Goal: Information Seeking & Learning: Learn about a topic

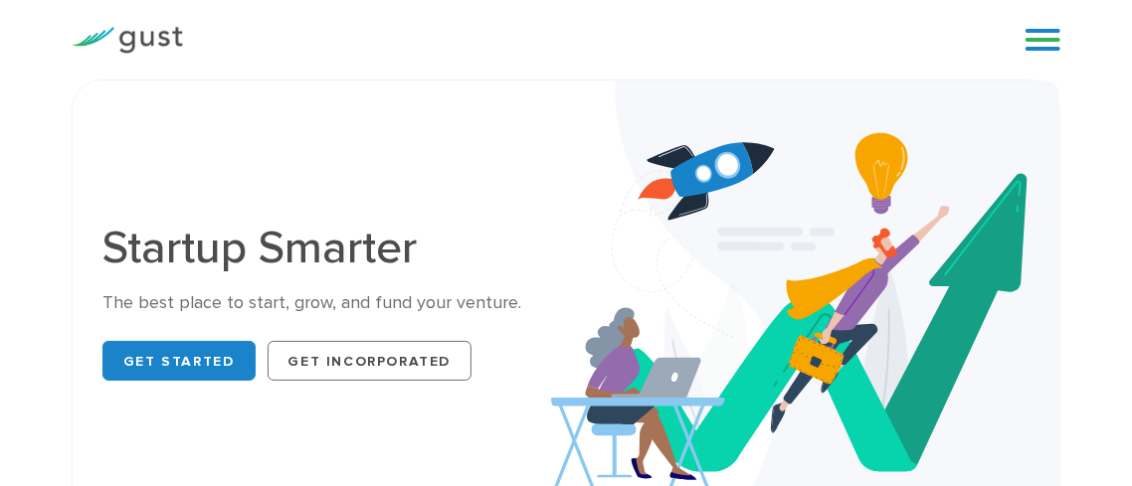
click at [1052, 45] on link at bounding box center [1042, 40] width 35 height 30
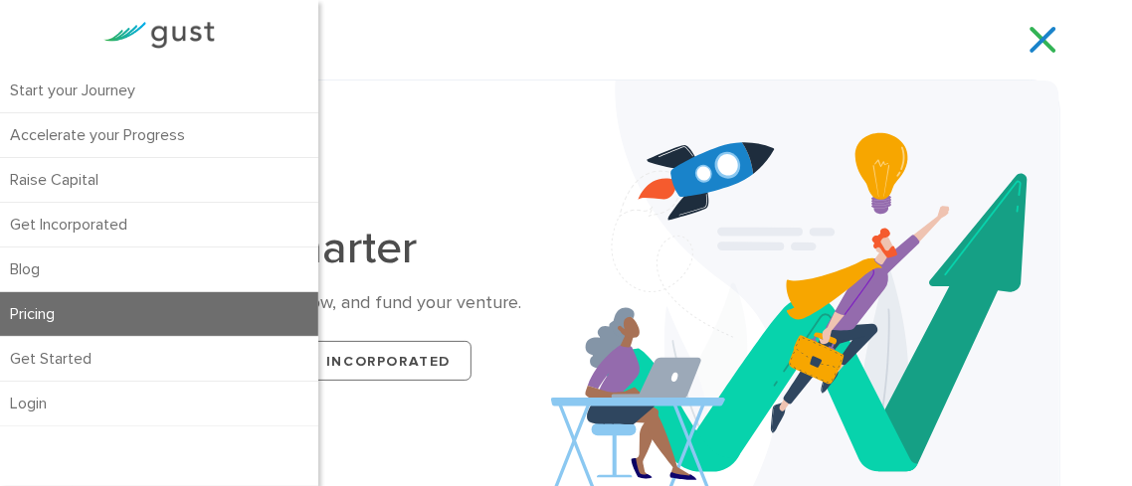
click at [50, 311] on link "Pricing" at bounding box center [159, 314] width 318 height 44
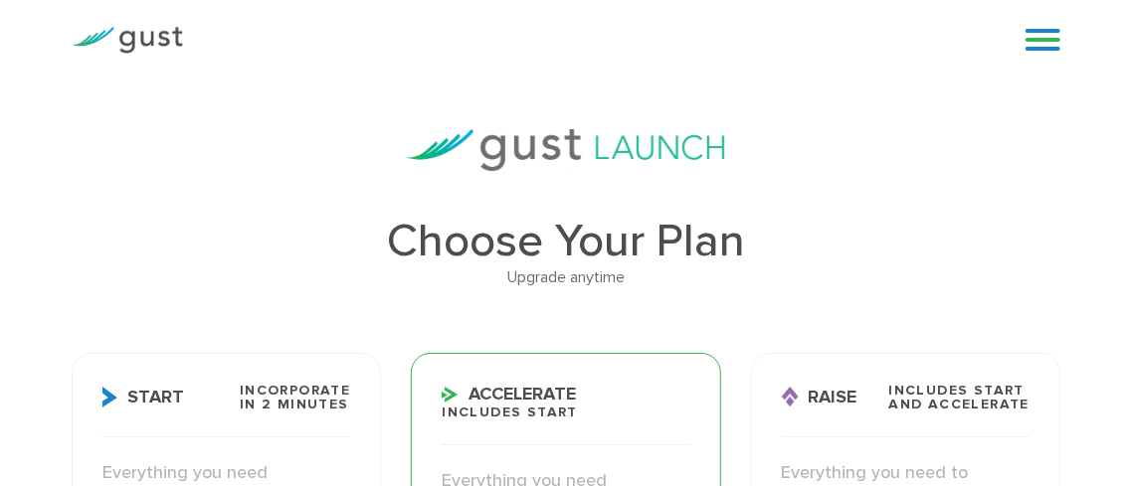
click at [1047, 46] on link at bounding box center [1042, 40] width 35 height 30
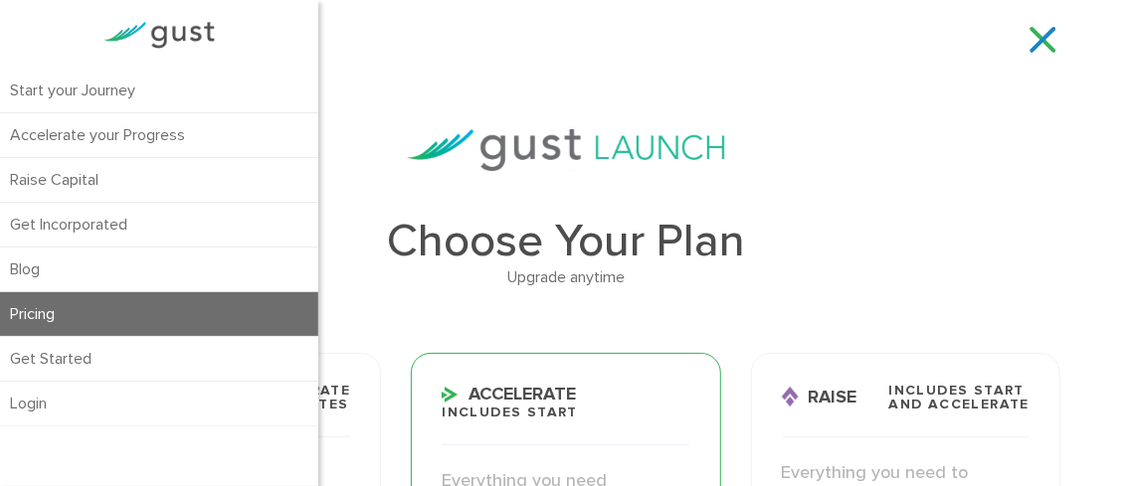
click at [854, 78] on div "Start your Journey Accelerate your Progress Raise Capital Get Incorporated Blog…" at bounding box center [566, 40] width 1018 height 80
click at [1046, 40] on link at bounding box center [1042, 40] width 35 height 30
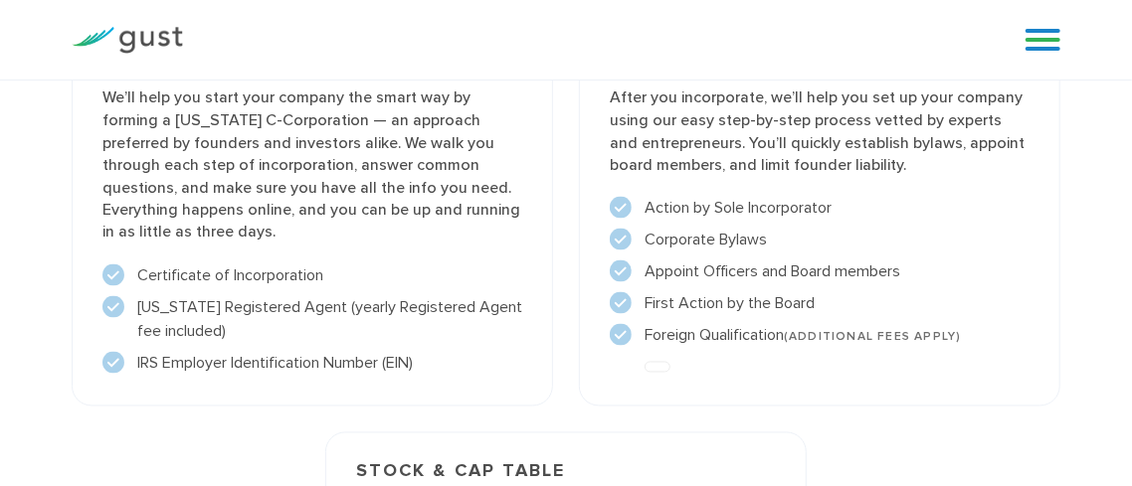
scroll to position [1671, 0]
